Goal: Transaction & Acquisition: Book appointment/travel/reservation

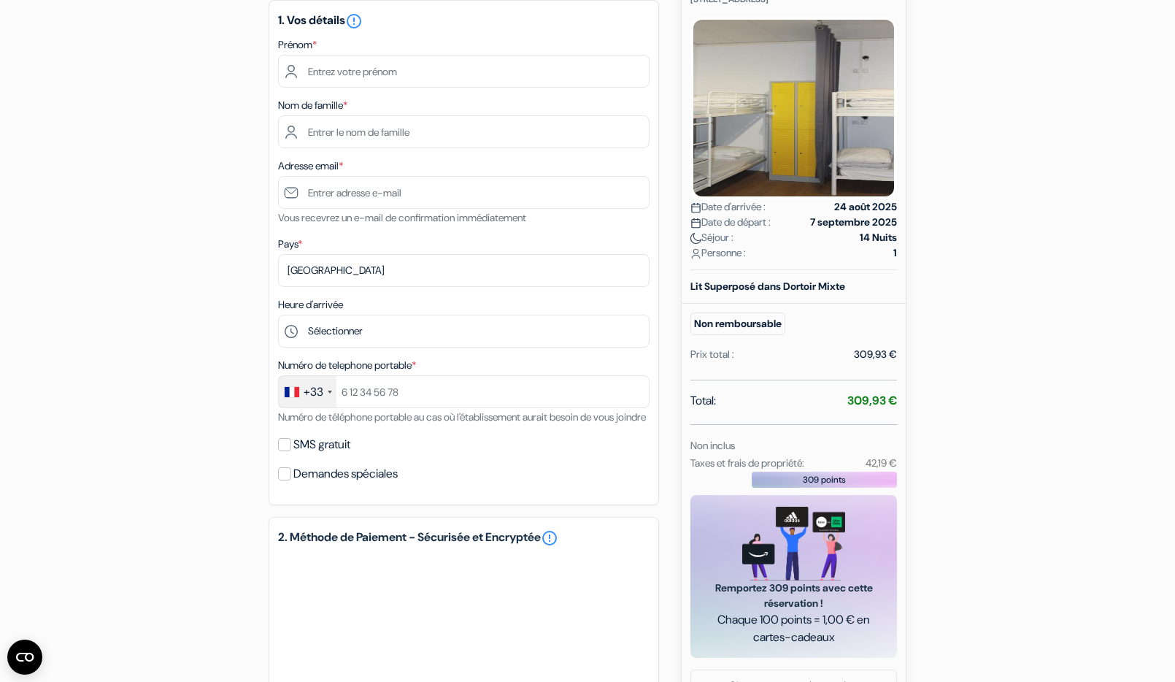
scroll to position [179, 0]
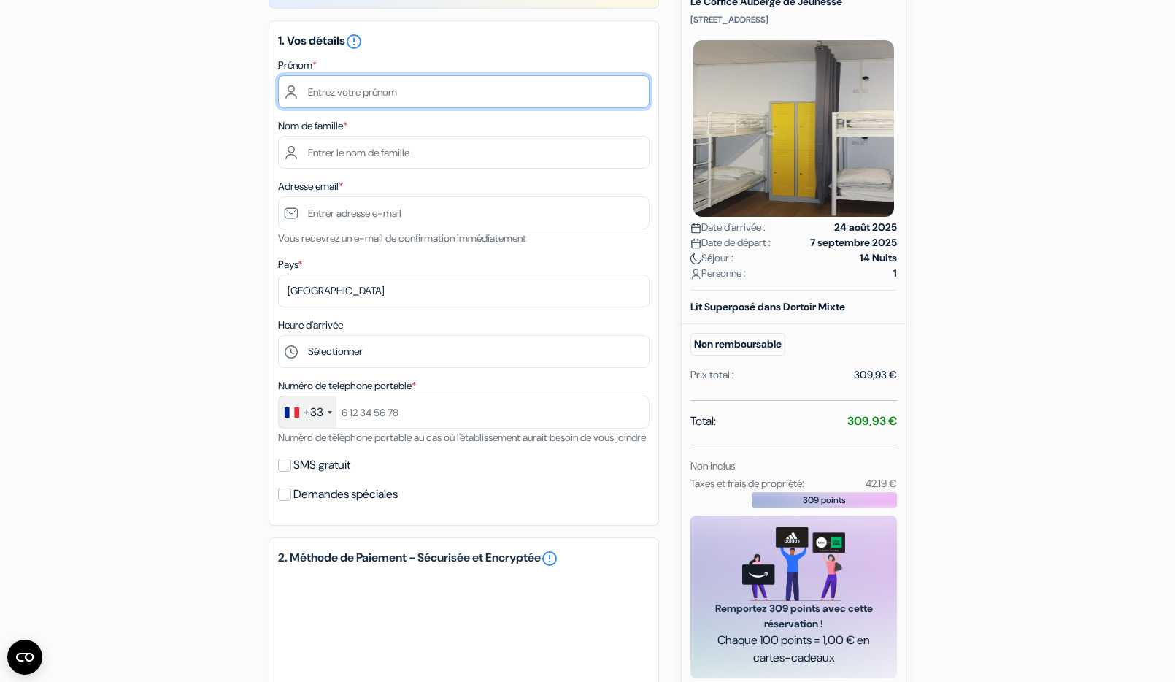
click at [385, 93] on input "text" at bounding box center [463, 91] width 371 height 33
click at [323, 93] on input "text" at bounding box center [463, 91] width 371 height 33
type input "ISMAEL"
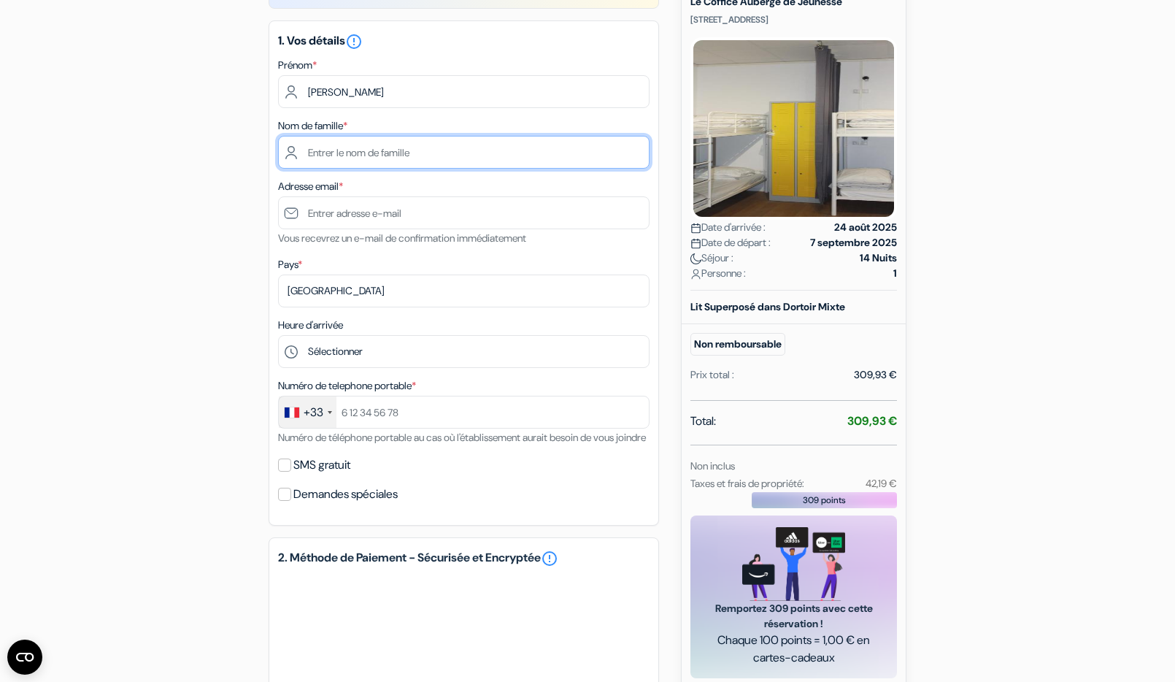
click at [330, 153] on input "text" at bounding box center [463, 152] width 371 height 33
type input "ABDOULLAHI"
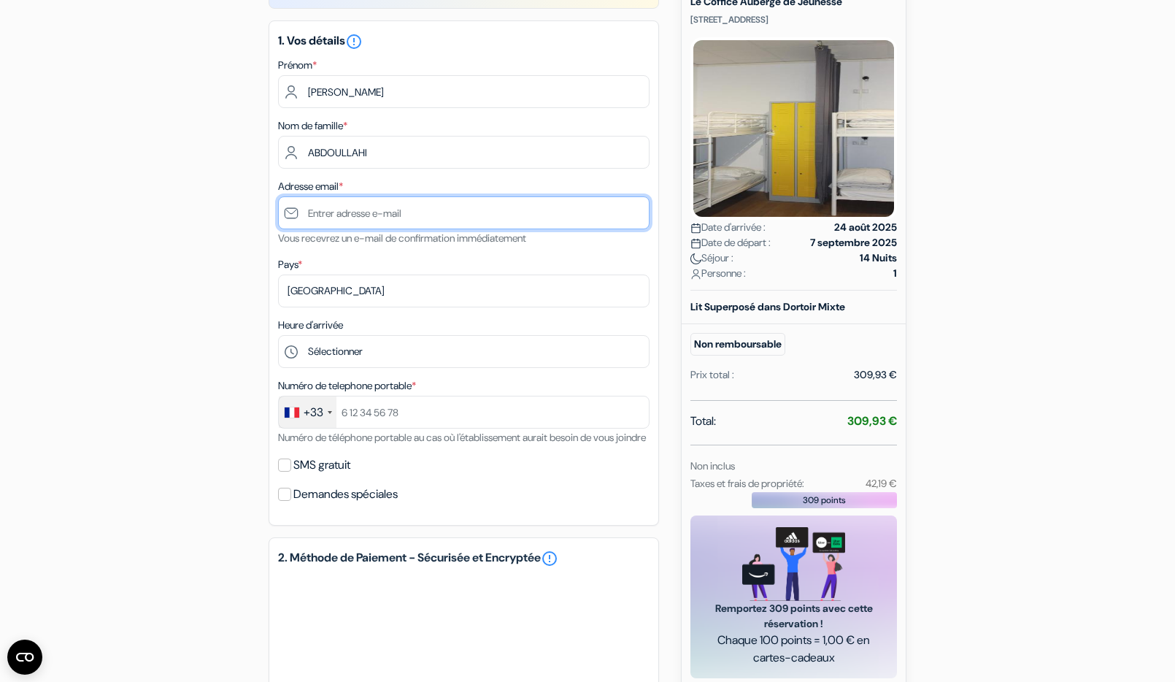
click at [331, 214] on input "text" at bounding box center [463, 212] width 371 height 33
type input "isamelabdou324gmail.com"
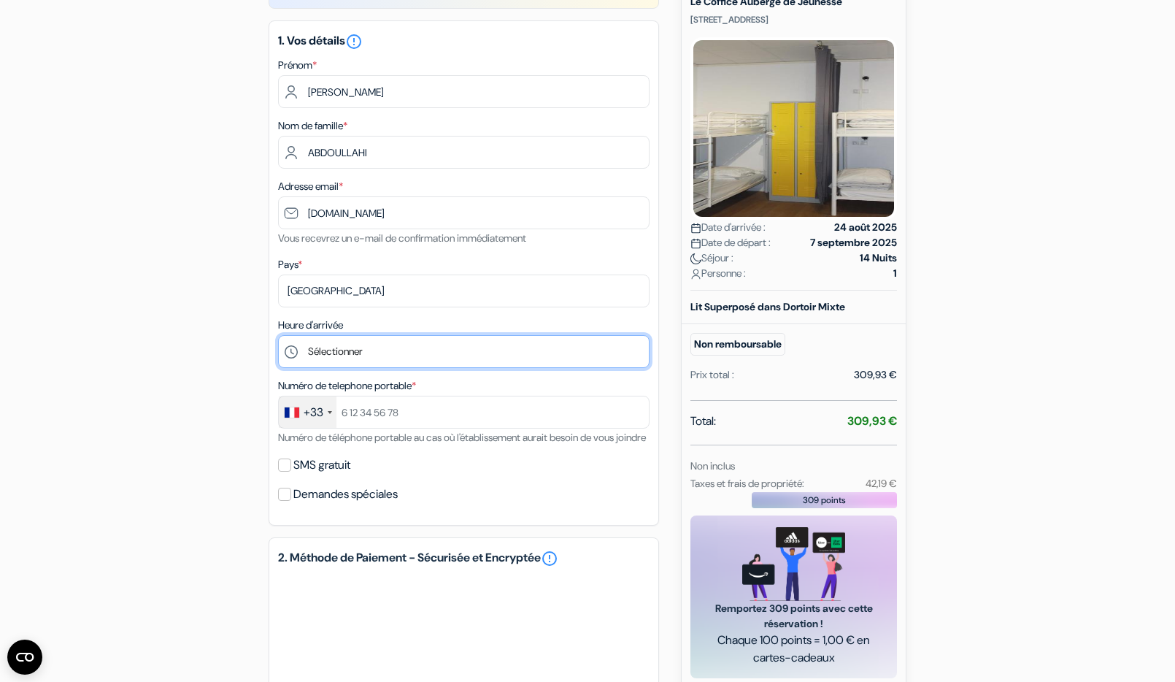
click at [360, 355] on select "Sélectionner 14:00 15:00 16:00 17:00 18:00 19:00 20:00 21:00 22:00 23:00" at bounding box center [463, 351] width 371 height 33
select select "14"
click at [278, 335] on select "Sélectionner 14:00 15:00 16:00 17:00 18:00 19:00 20:00 21:00 22:00 23:00" at bounding box center [463, 351] width 371 height 33
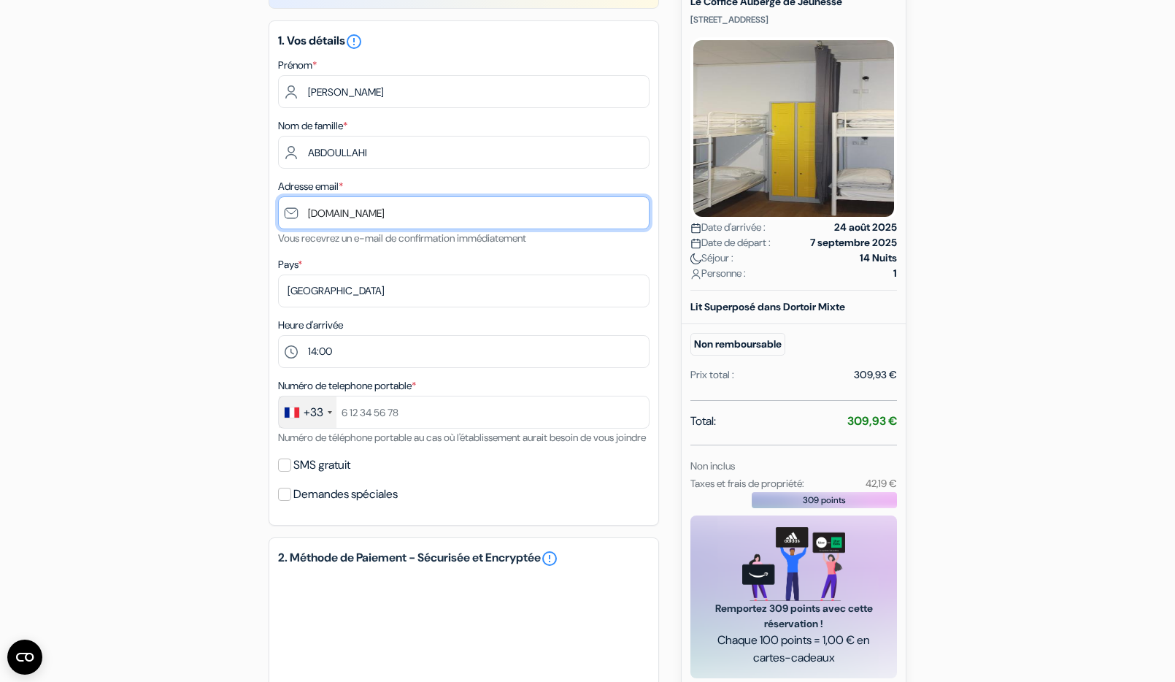
click at [388, 217] on input "isamelabdou324gmail.com" at bounding box center [463, 212] width 371 height 33
click at [320, 215] on input "isamelabdou324@gmail.com" at bounding box center [463, 212] width 371 height 33
click at [323, 213] on input "ismelabdou324@gmail.com" at bounding box center [463, 212] width 371 height 33
type input "[EMAIL_ADDRESS][DOMAIN_NAME]"
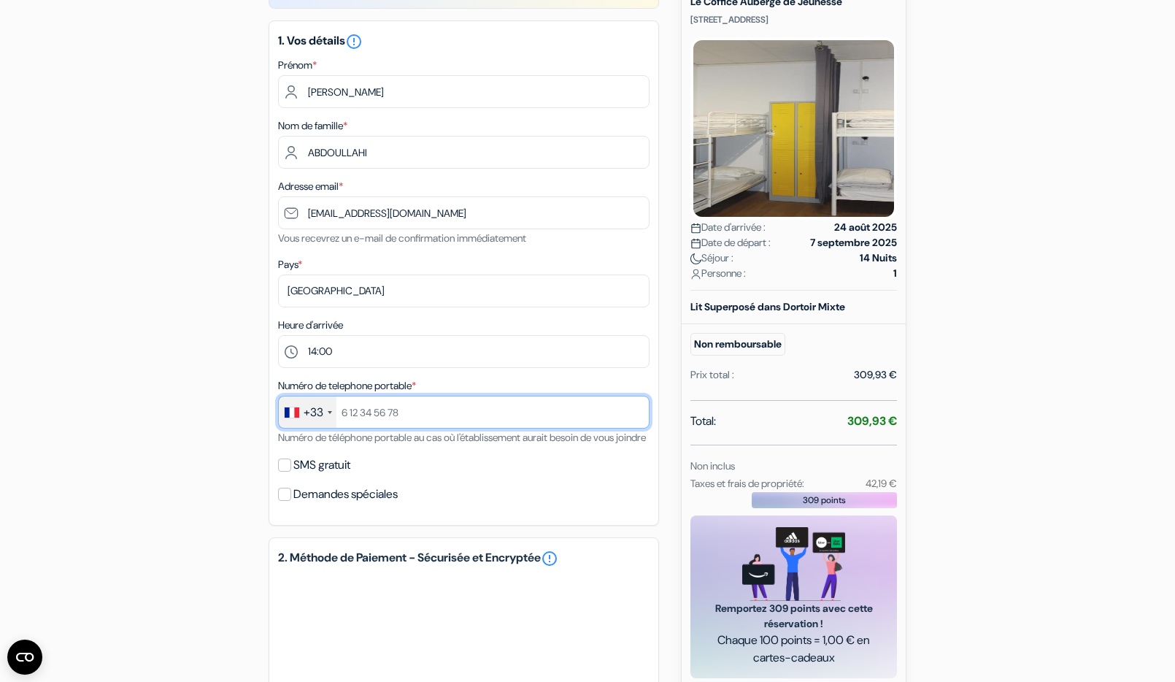
click at [398, 406] on input "text" at bounding box center [463, 412] width 371 height 33
type input "692936219"
click at [285, 471] on input "SMS gratuit" at bounding box center [284, 464] width 13 height 13
checkbox input "true"
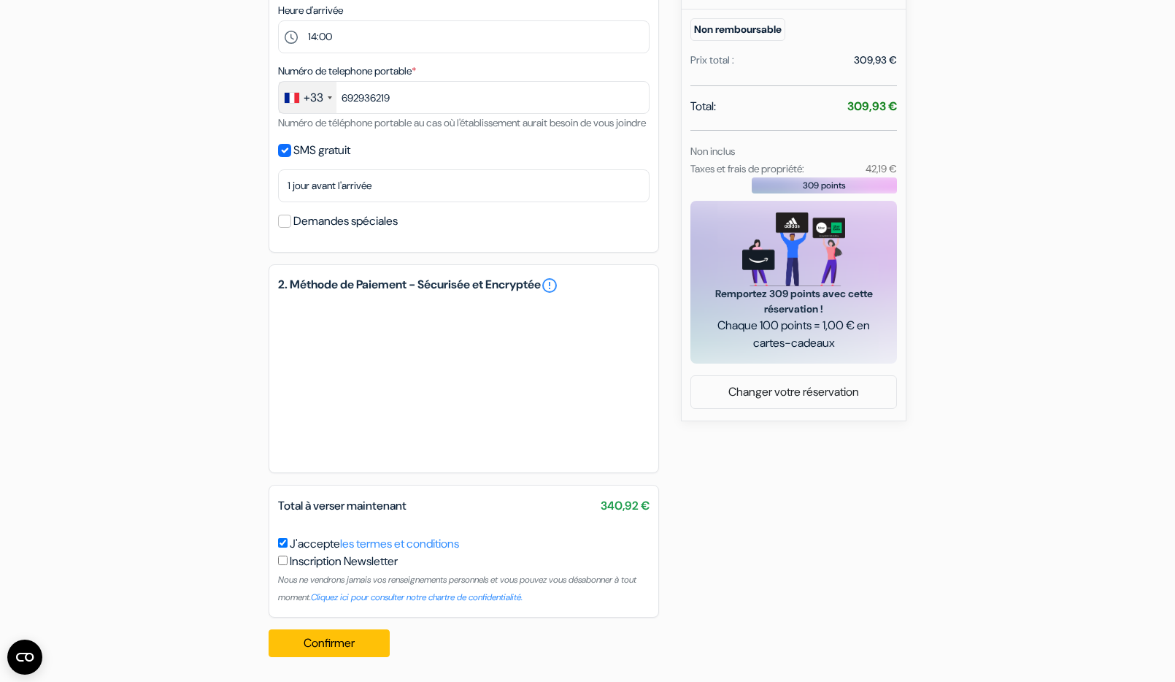
scroll to position [512, 0]
click at [326, 643] on button "Confirmer Loading..." at bounding box center [329, 642] width 121 height 28
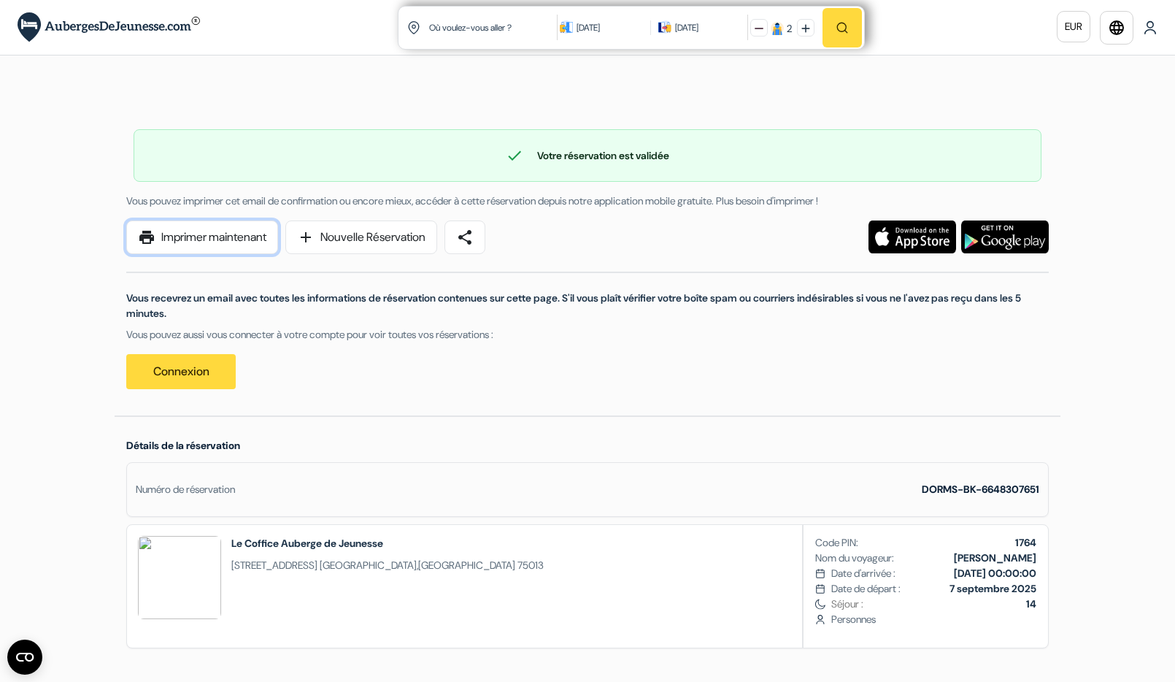
click at [218, 236] on link "print Imprimer maintenant" at bounding box center [202, 237] width 152 height 34
click at [333, 369] on div "Vous recevrez un email avec toutes les informations de réservation contenues su…" at bounding box center [587, 321] width 940 height 135
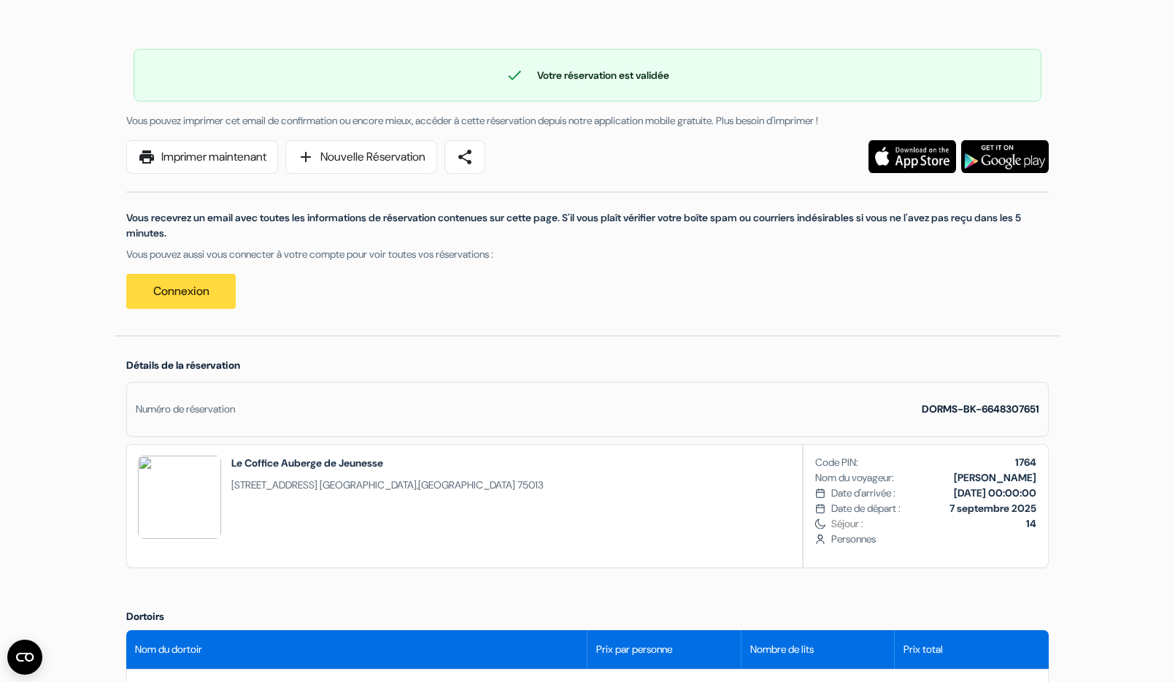
scroll to position [73, 0]
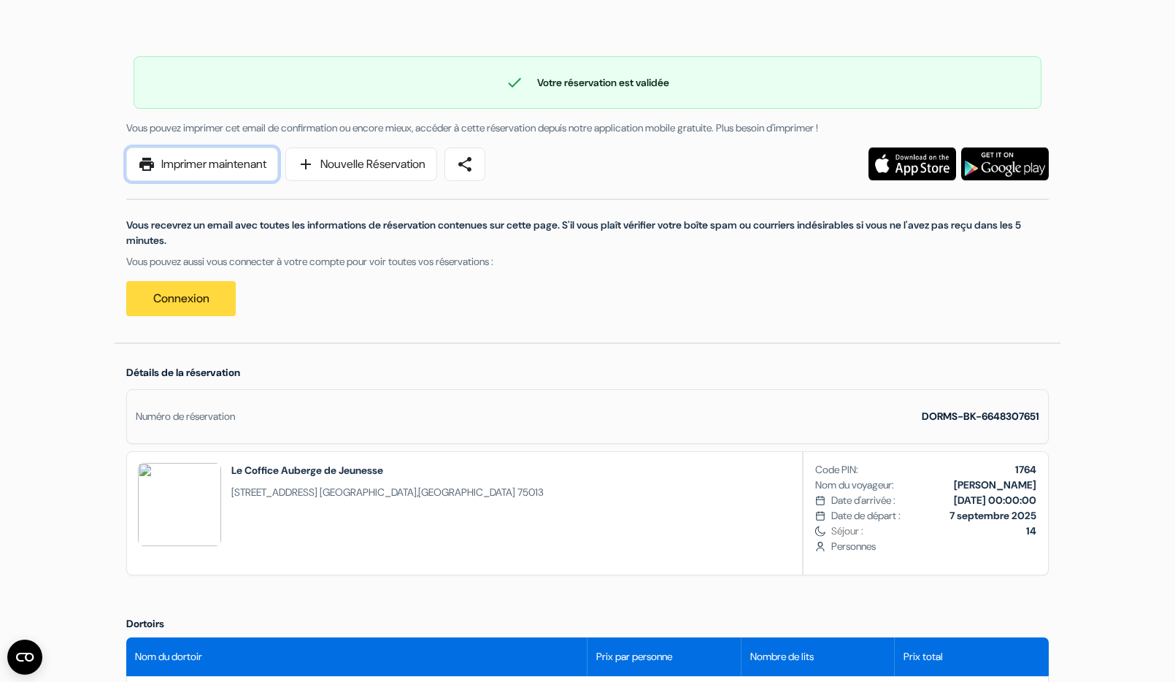
click at [220, 165] on link "print Imprimer maintenant" at bounding box center [202, 164] width 152 height 34
